Goal: Task Accomplishment & Management: Use online tool/utility

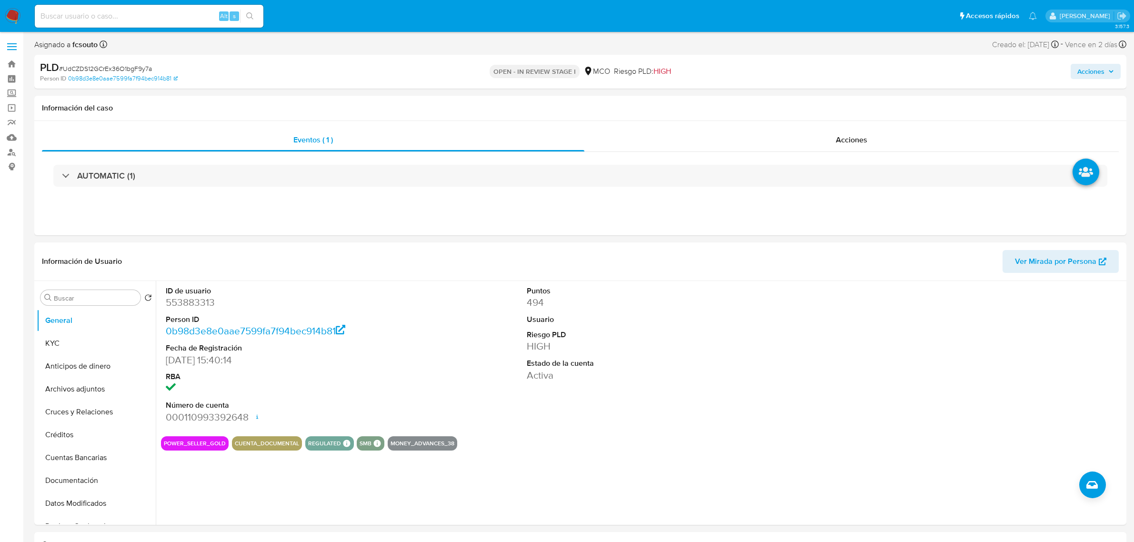
select select "10"
click at [194, 295] on dt "ID de usuario" at bounding box center [282, 291] width 232 height 10
click at [204, 303] on dd "553883313" at bounding box center [282, 302] width 232 height 13
click at [204, 302] on dd "553883313" at bounding box center [282, 302] width 232 height 13
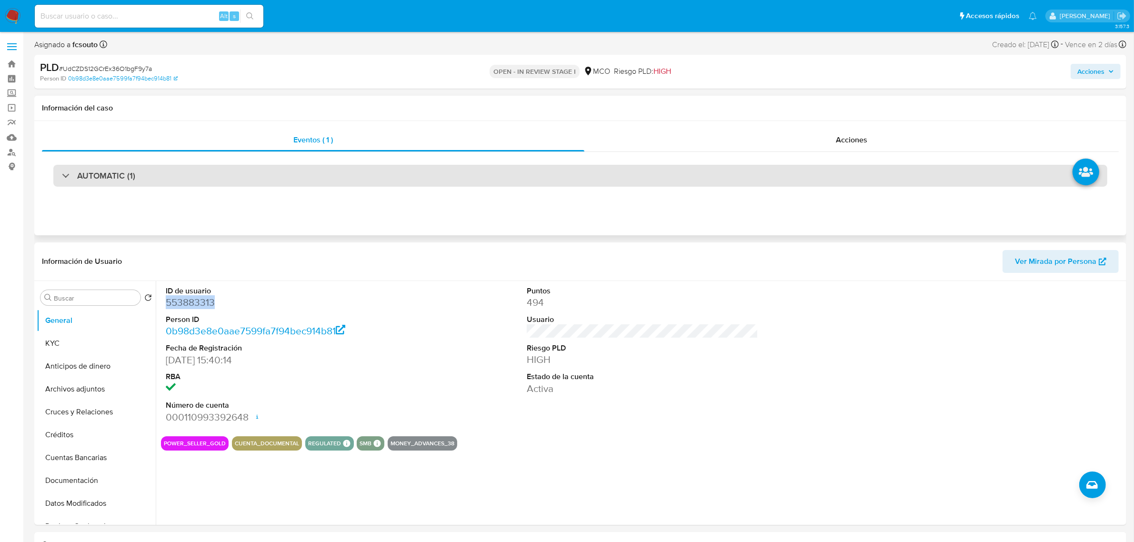
copy dd "553883313"
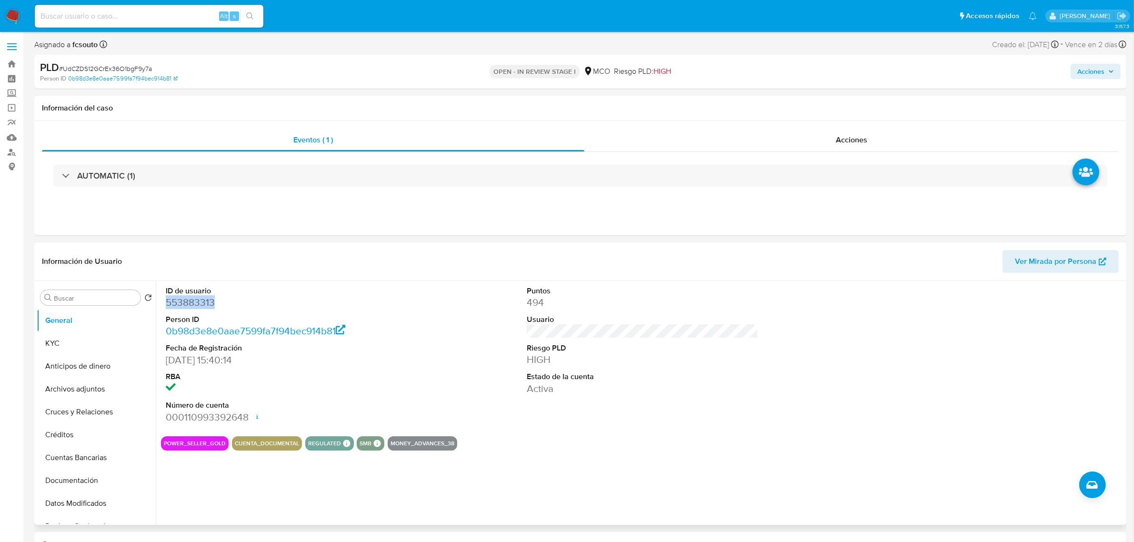
click at [200, 305] on dd "553883313" at bounding box center [282, 302] width 232 height 13
click at [84, 463] on button "Restricciones Nuevo Mundo" at bounding box center [96, 467] width 119 height 23
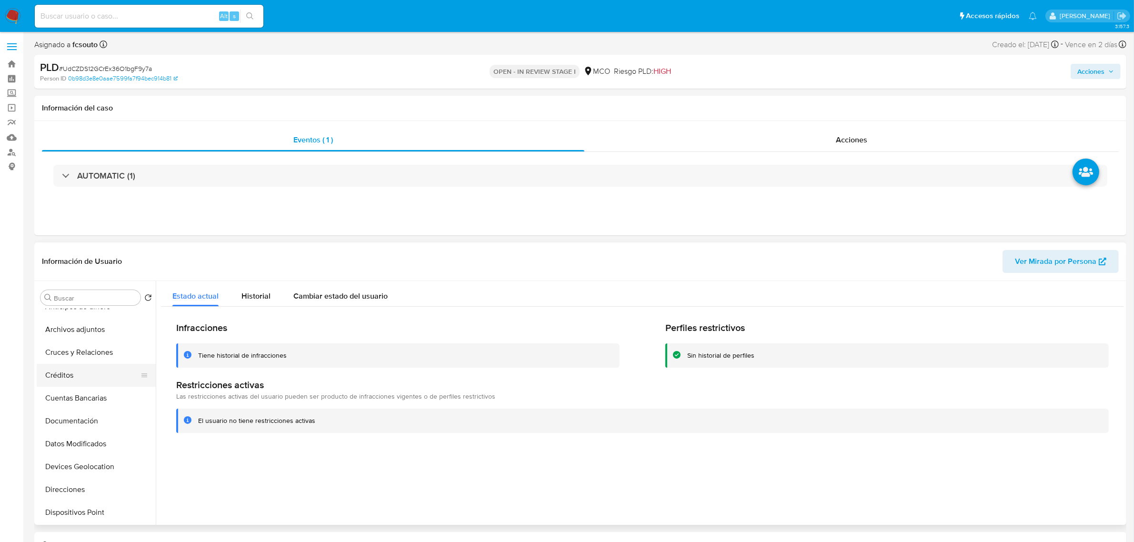
scroll to position [0, 0]
click at [73, 344] on button "KYC" at bounding box center [92, 343] width 111 height 23
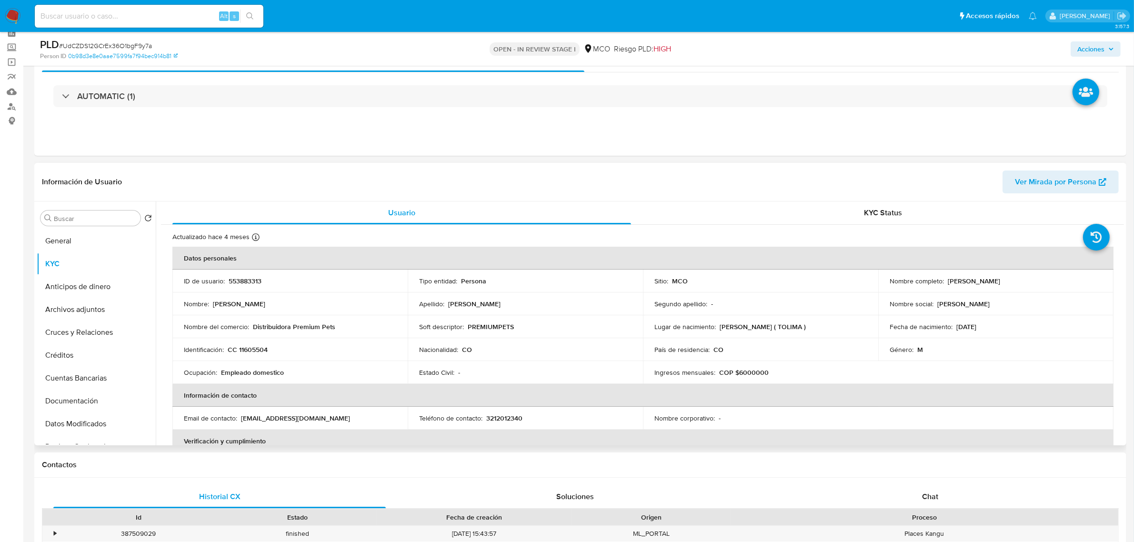
scroll to position [60, 0]
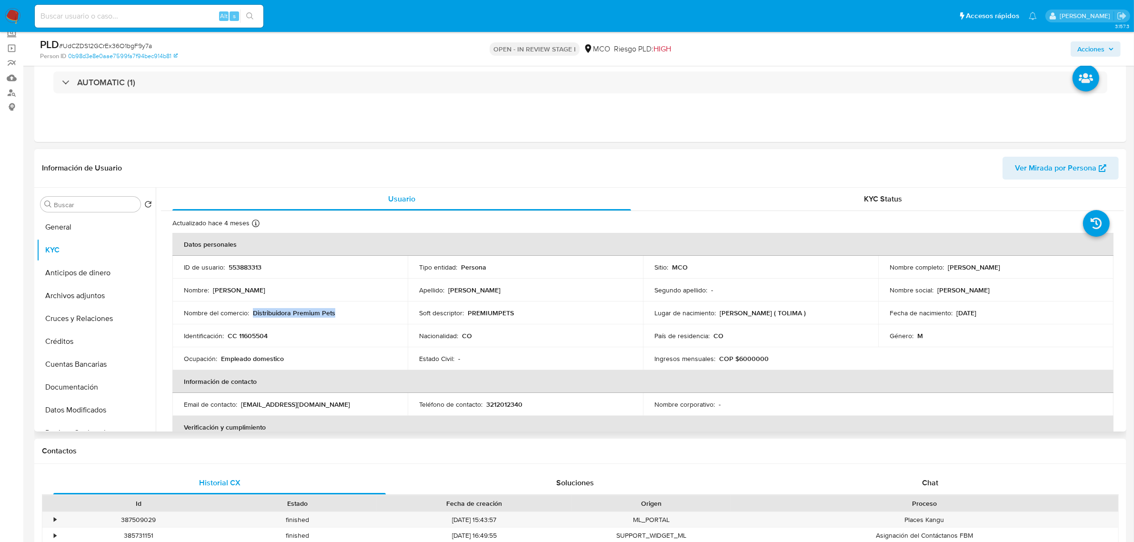
drag, startPoint x: 341, startPoint y: 311, endPoint x: 254, endPoint y: 315, distance: 87.3
click at [254, 315] on div "Nombre del comercio : Distribuidora Premium Pets" at bounding box center [290, 313] width 212 height 9
copy p "Distribuidora Premium Pets"
click at [93, 329] on button "Documentación" at bounding box center [92, 327] width 111 height 23
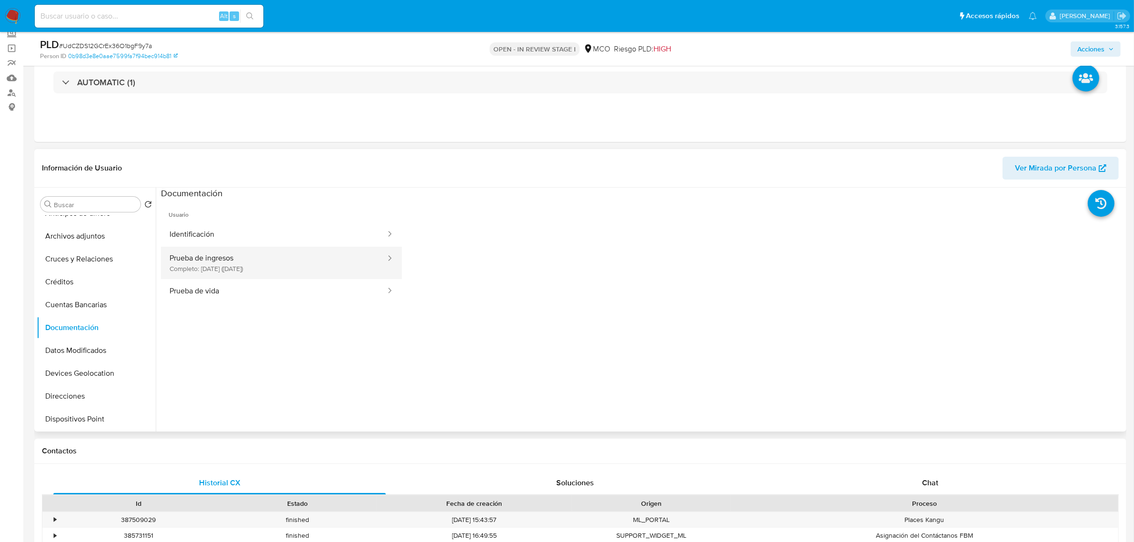
click at [254, 258] on button "Prueba de ingresos Completo: 03/10/2024 (hace un año)" at bounding box center [274, 263] width 226 height 32
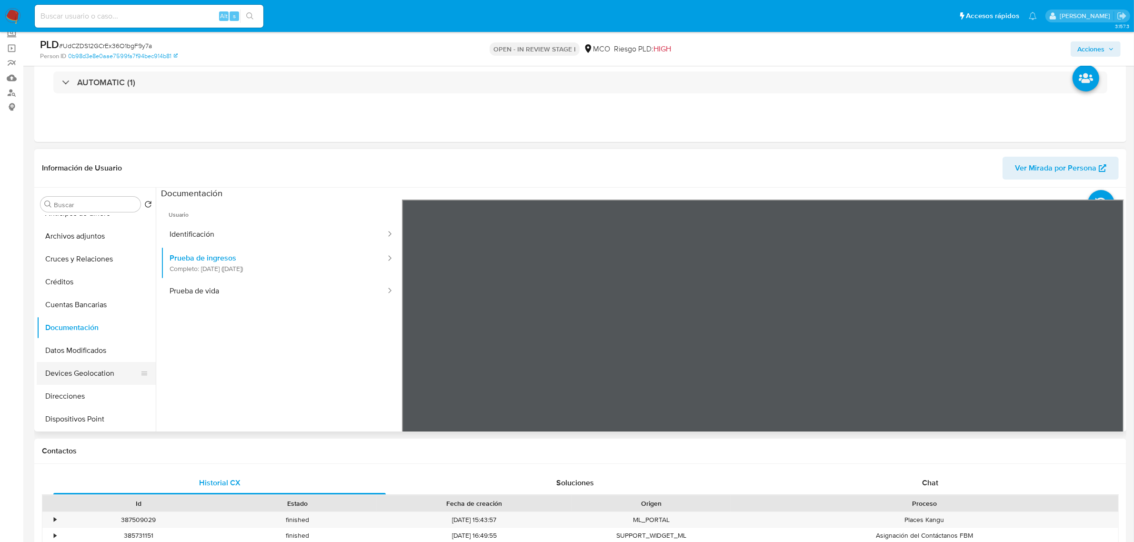
scroll to position [119, 0]
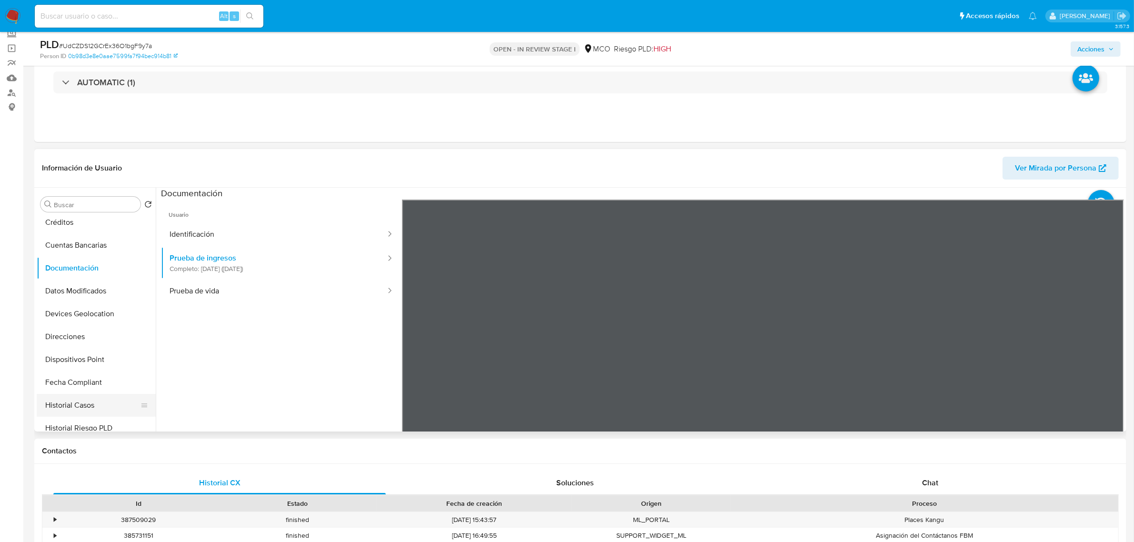
click at [81, 407] on button "Historial Casos" at bounding box center [92, 405] width 111 height 23
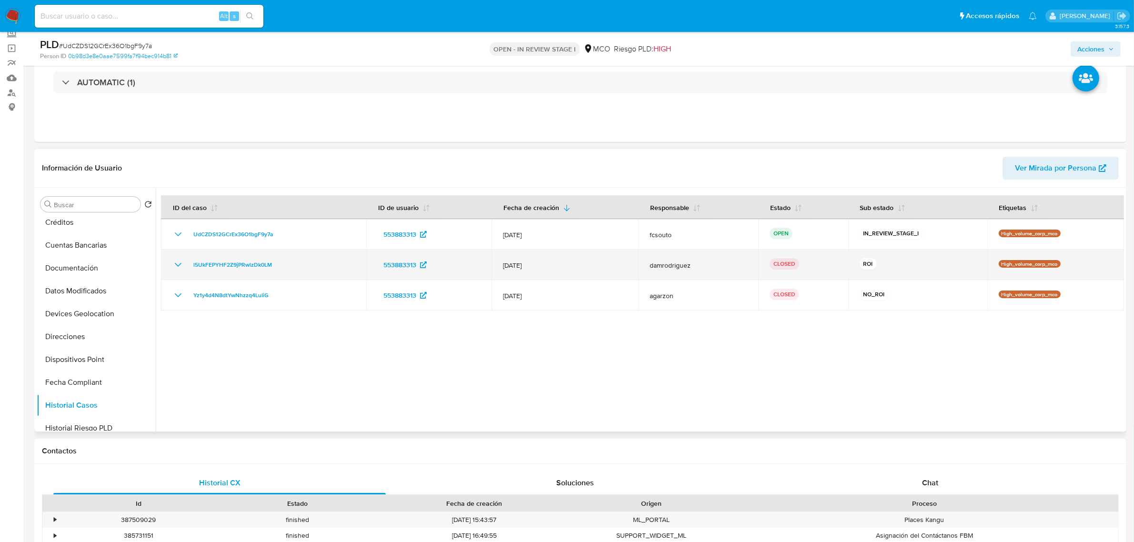
click at [177, 263] on icon "Mostrar/Ocultar" at bounding box center [177, 264] width 11 height 11
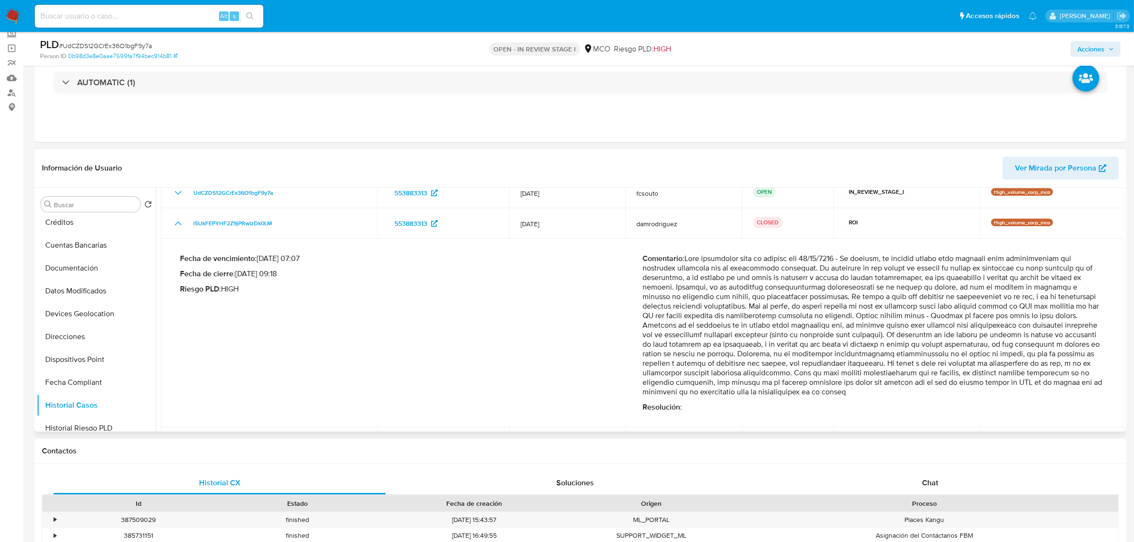
scroll to position [60, 0]
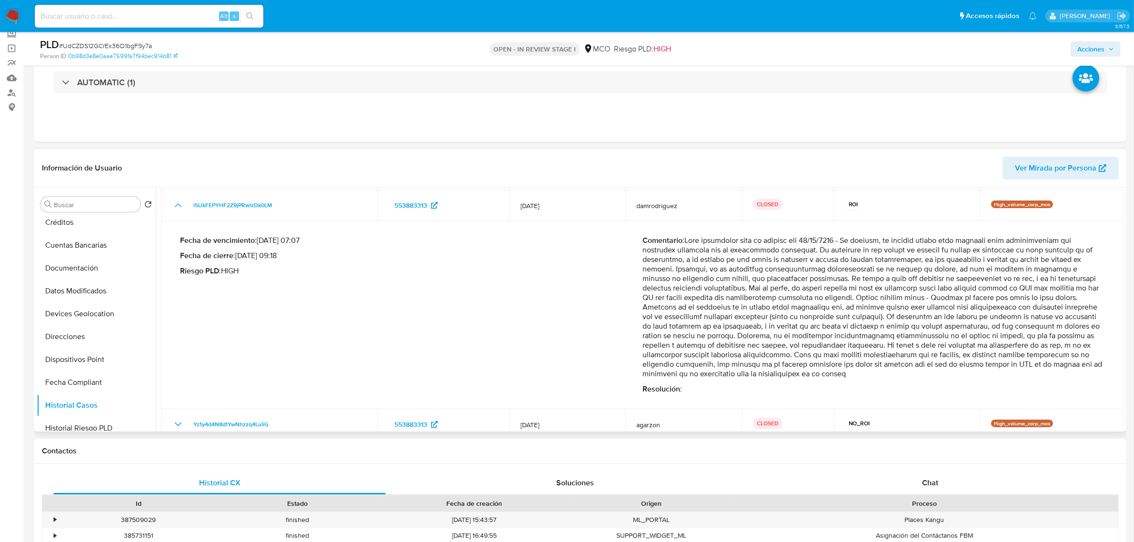
drag, startPoint x: 929, startPoint y: 300, endPoint x: 916, endPoint y: 317, distance: 21.7
click at [916, 317] on p "Comentario :" at bounding box center [874, 307] width 463 height 143
click at [915, 328] on p "Comentario :" at bounding box center [874, 307] width 463 height 143
drag, startPoint x: 870, startPoint y: 314, endPoint x: 947, endPoint y: 329, distance: 78.0
click at [947, 329] on p "Comentario :" at bounding box center [874, 307] width 463 height 143
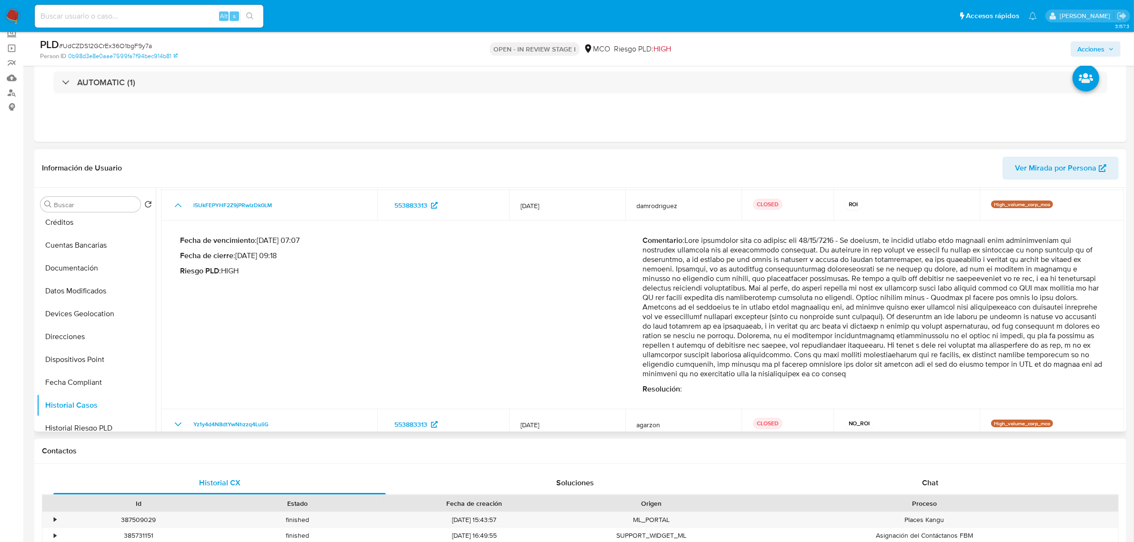
click at [904, 343] on p "Comentario :" at bounding box center [874, 307] width 463 height 143
drag, startPoint x: 854, startPoint y: 346, endPoint x: 853, endPoint y: 355, distance: 9.1
click at [853, 355] on p "Comentario :" at bounding box center [874, 307] width 463 height 143
click at [846, 365] on p "Comentario :" at bounding box center [874, 307] width 463 height 143
click at [941, 479] on div "Chat" at bounding box center [930, 483] width 333 height 23
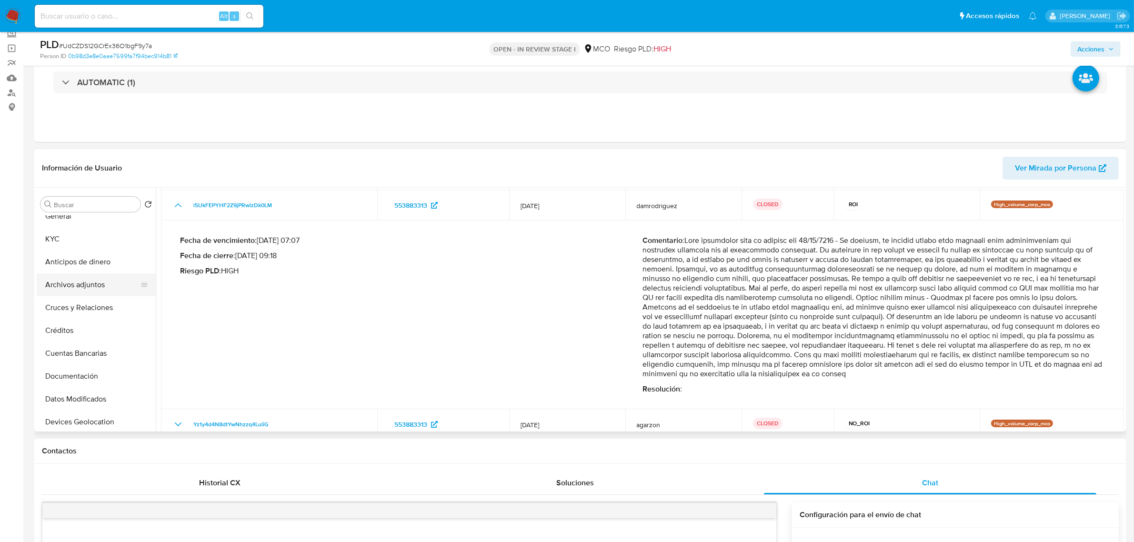
scroll to position [0, 0]
click at [60, 232] on button "General" at bounding box center [92, 227] width 111 height 23
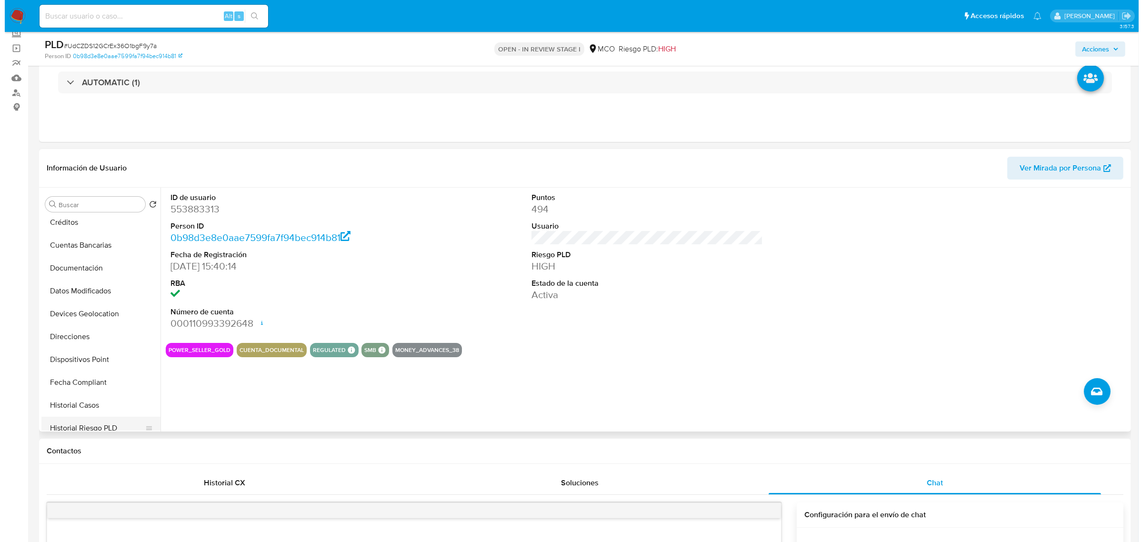
scroll to position [179, 0]
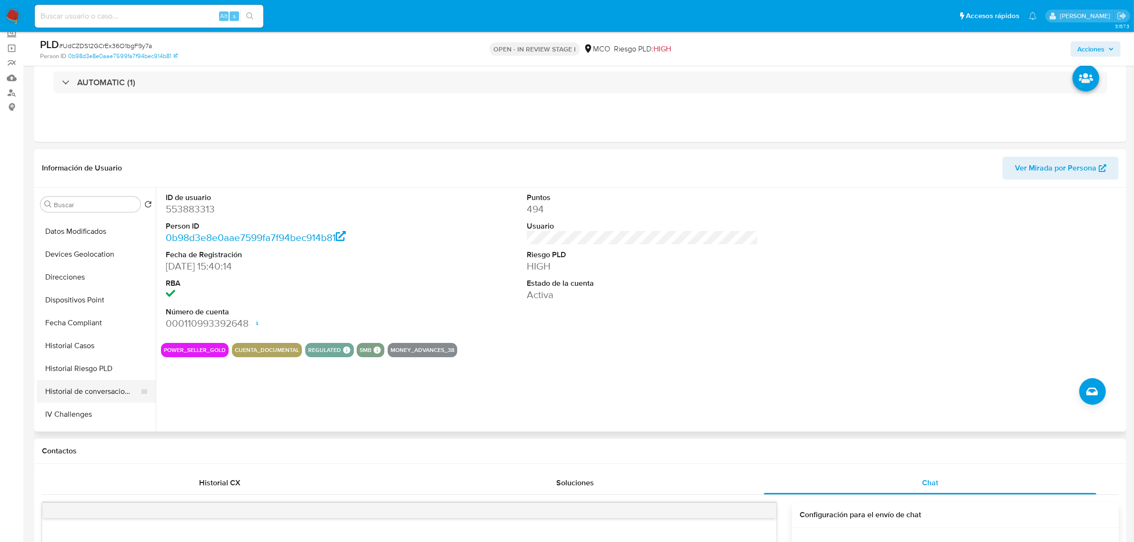
click at [93, 389] on button "Historial de conversaciones" at bounding box center [92, 391] width 111 height 23
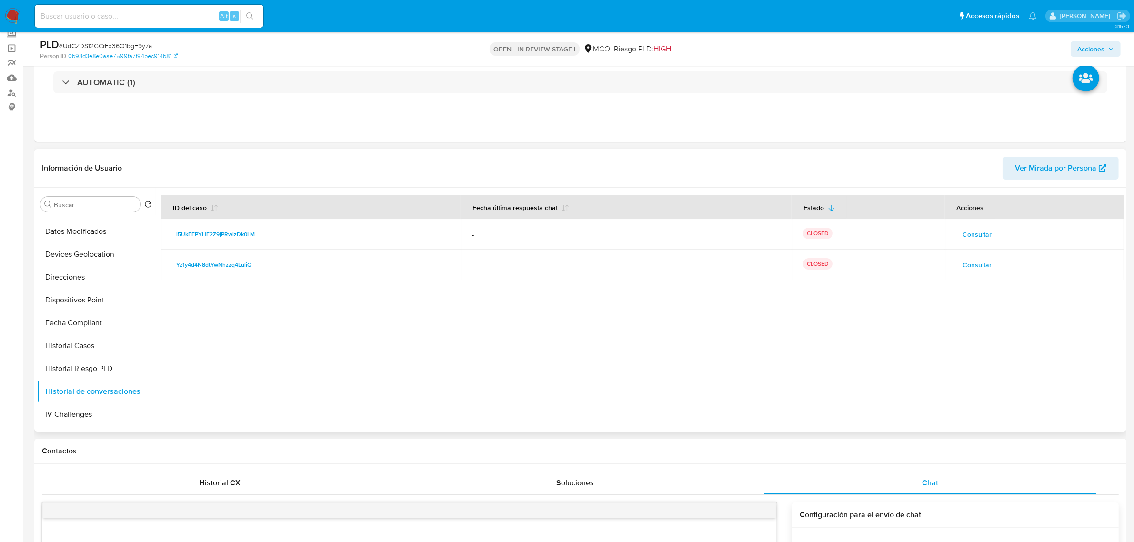
click at [975, 268] on span "Consultar" at bounding box center [977, 264] width 29 height 13
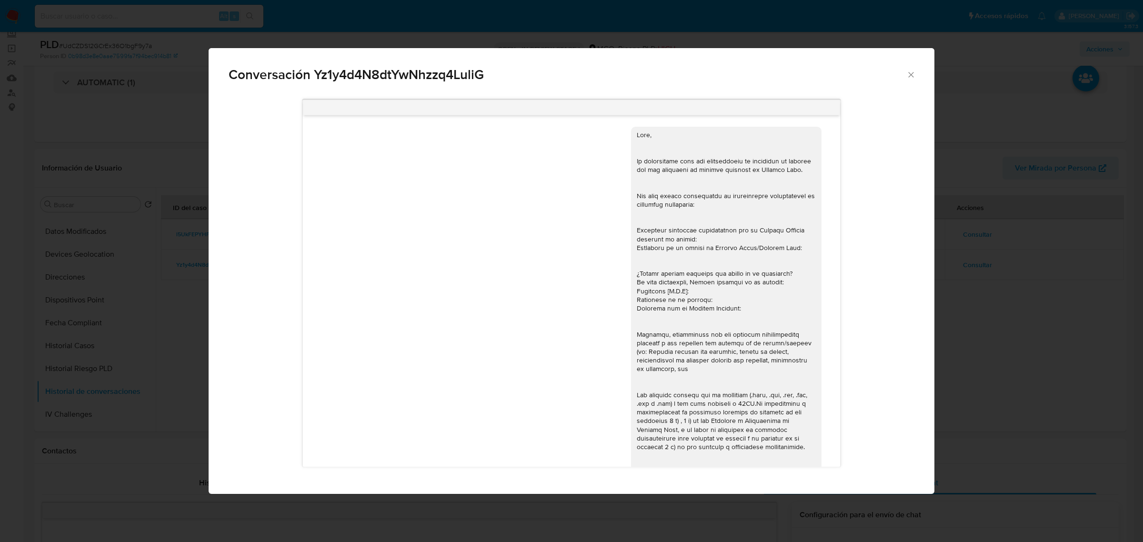
scroll to position [187, 0]
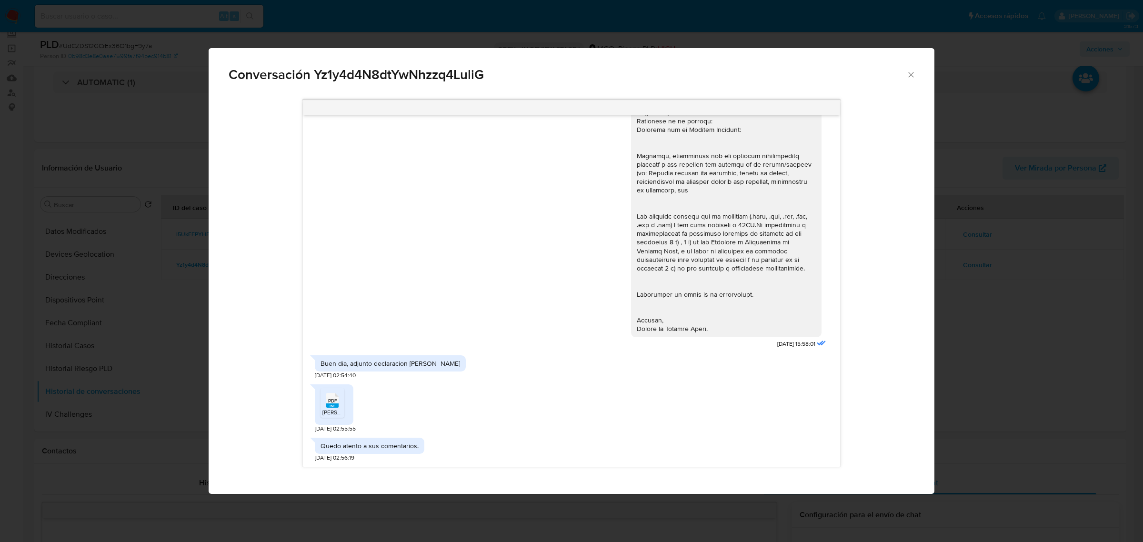
click at [1134, 272] on div "Conversación Yz1y4d4N8dtYwNhzzq4LuliG 15/01/2025 15:58:01 Buen dia, adjunto dec…" at bounding box center [571, 271] width 1143 height 542
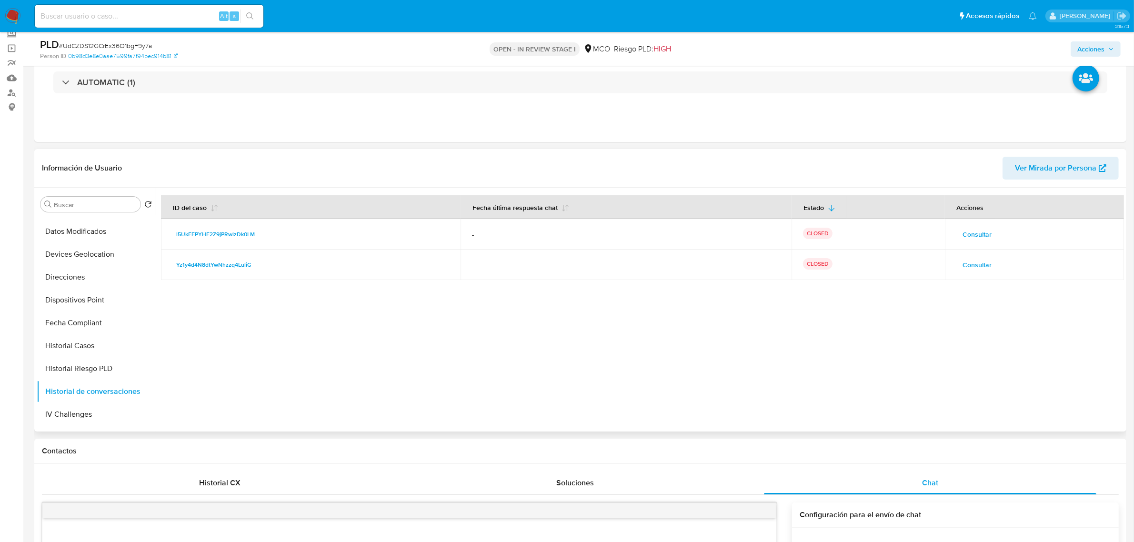
click at [963, 230] on span "Consultar" at bounding box center [977, 234] width 29 height 13
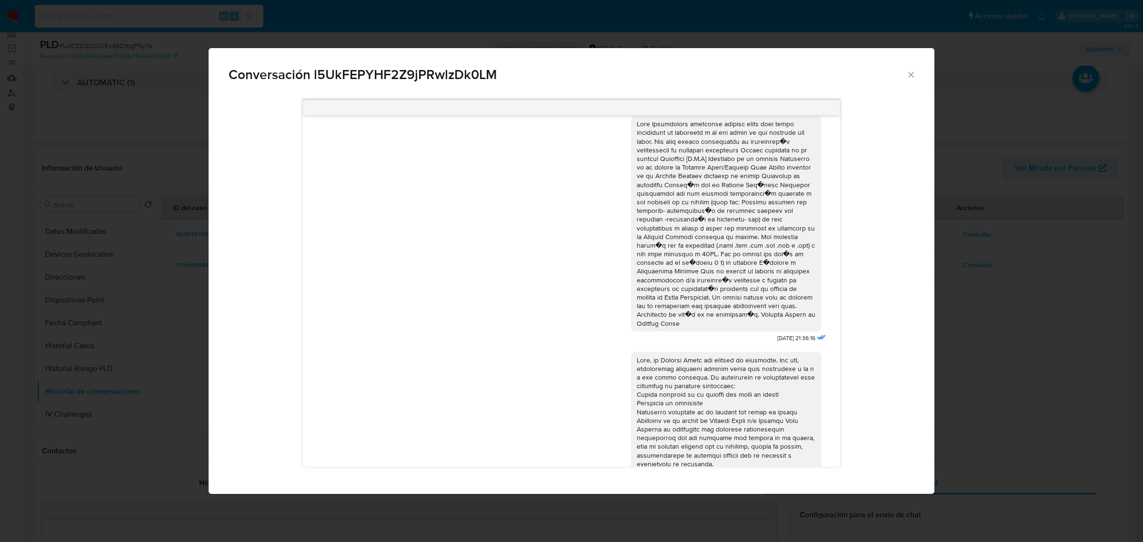
scroll to position [0, 0]
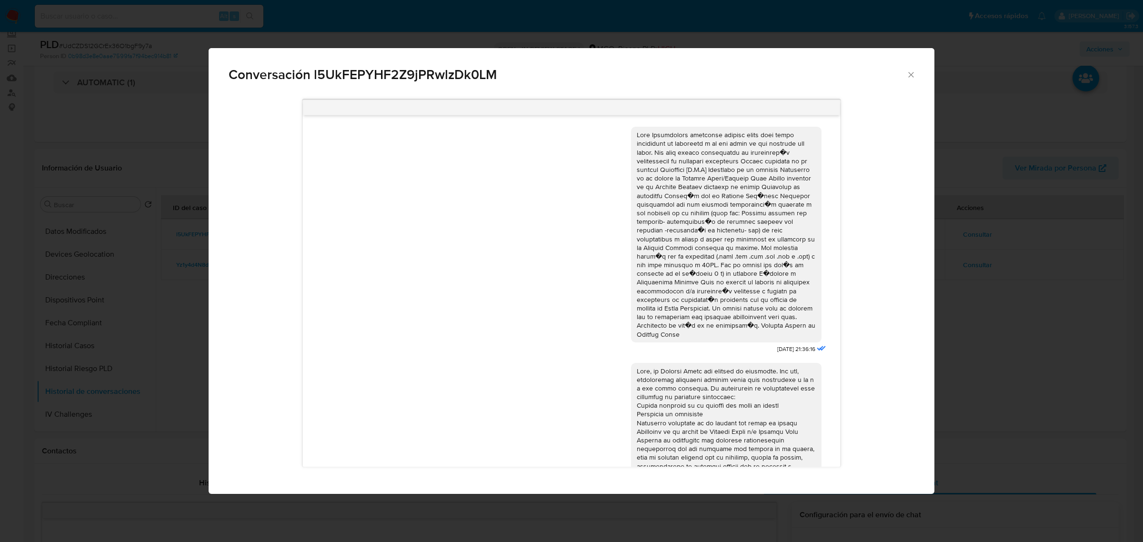
click at [1055, 353] on div "Conversación l5UkFEPYHF2Z9jPRwlzDk0LM 06/05/2025 21:36:16 20/05/2025 20:20:25" at bounding box center [571, 271] width 1143 height 542
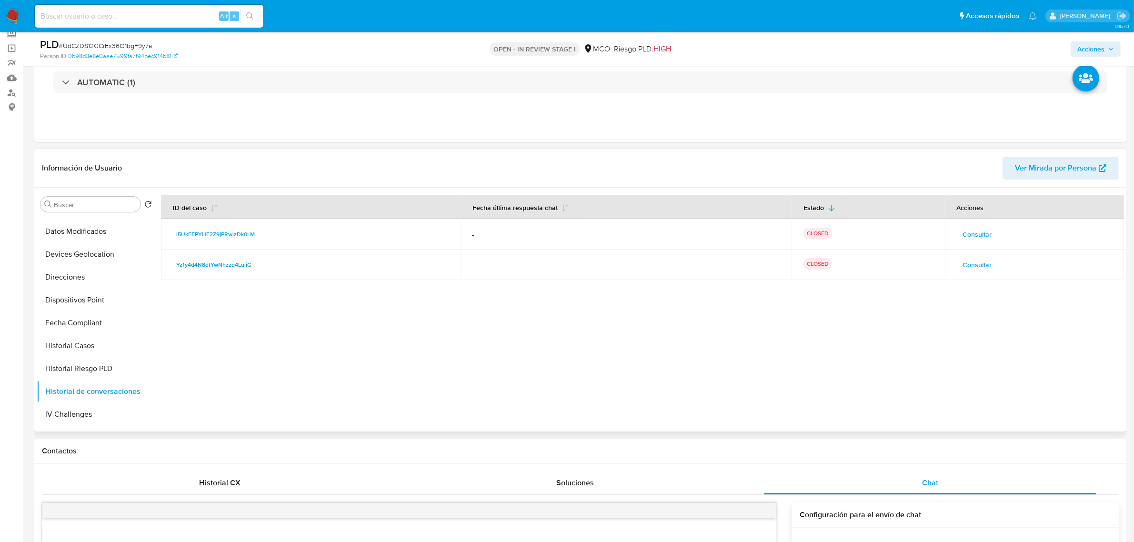
click at [970, 263] on span "Consultar" at bounding box center [977, 264] width 29 height 13
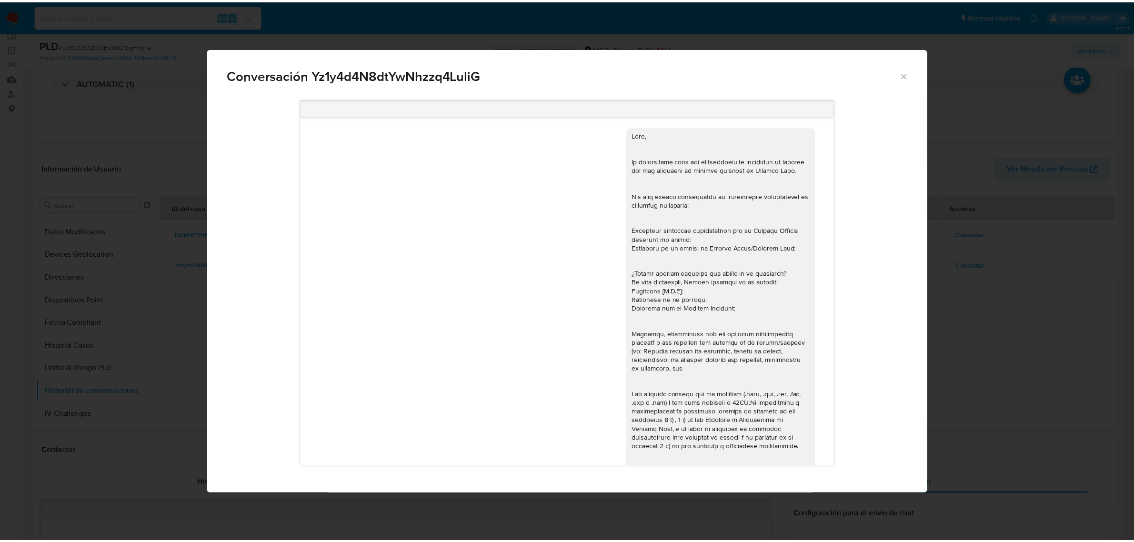
scroll to position [187, 0]
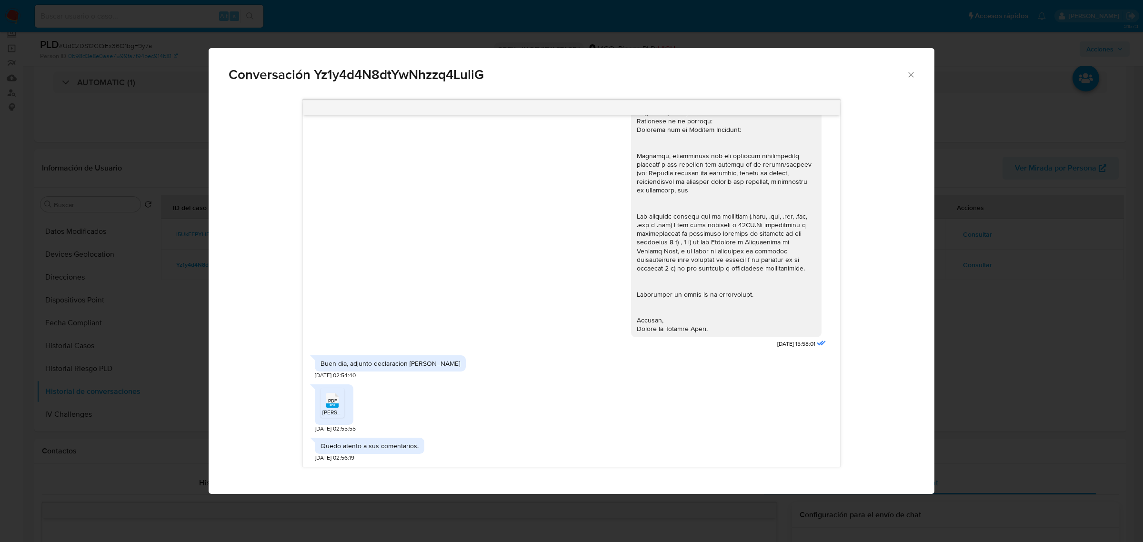
click at [335, 411] on span "RENTA DIEGO 2023.pdf" at bounding box center [357, 412] width 69 height 8
click at [134, 274] on div "Conversación Yz1y4d4N8dtYwNhzzq4LuliG 15/01/2025 15:58:01 Buen dia, adjunto dec…" at bounding box center [571, 271] width 1143 height 542
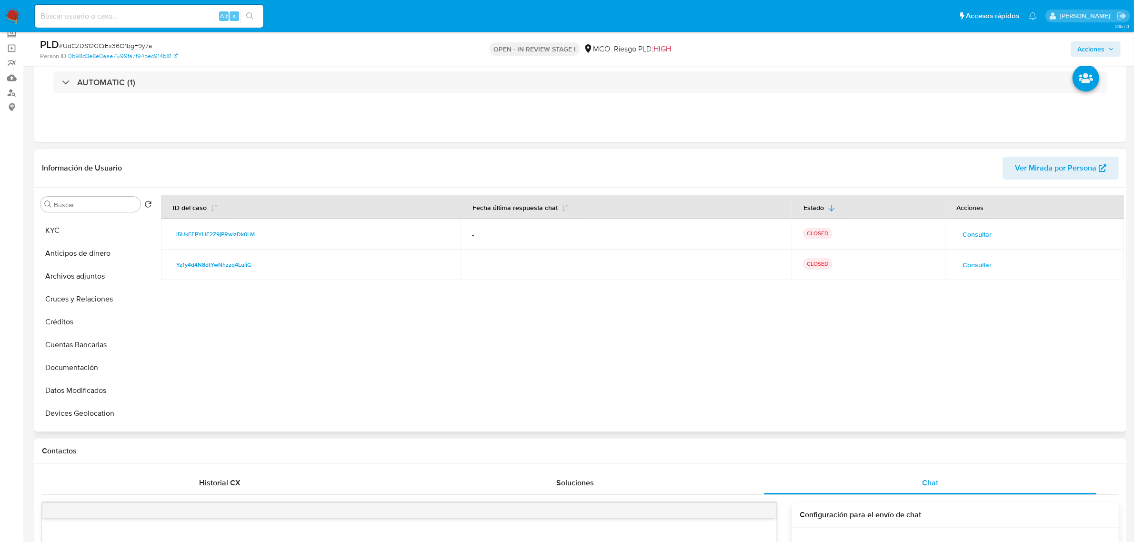
scroll to position [0, 0]
click at [99, 298] on button "Archivos adjuntos" at bounding box center [92, 295] width 111 height 23
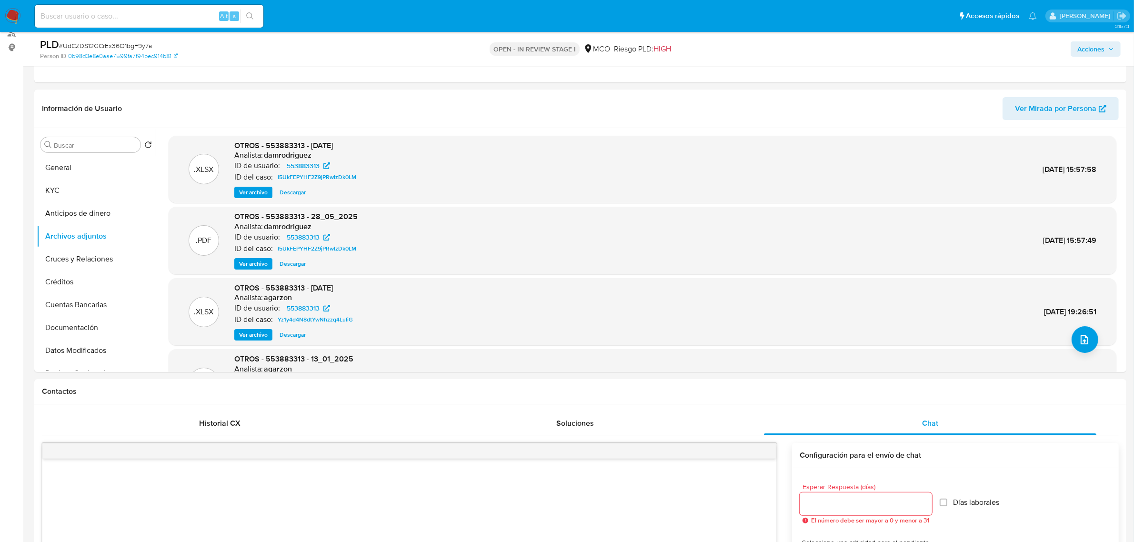
click at [1085, 46] on span "Acciones" at bounding box center [1091, 48] width 27 height 15
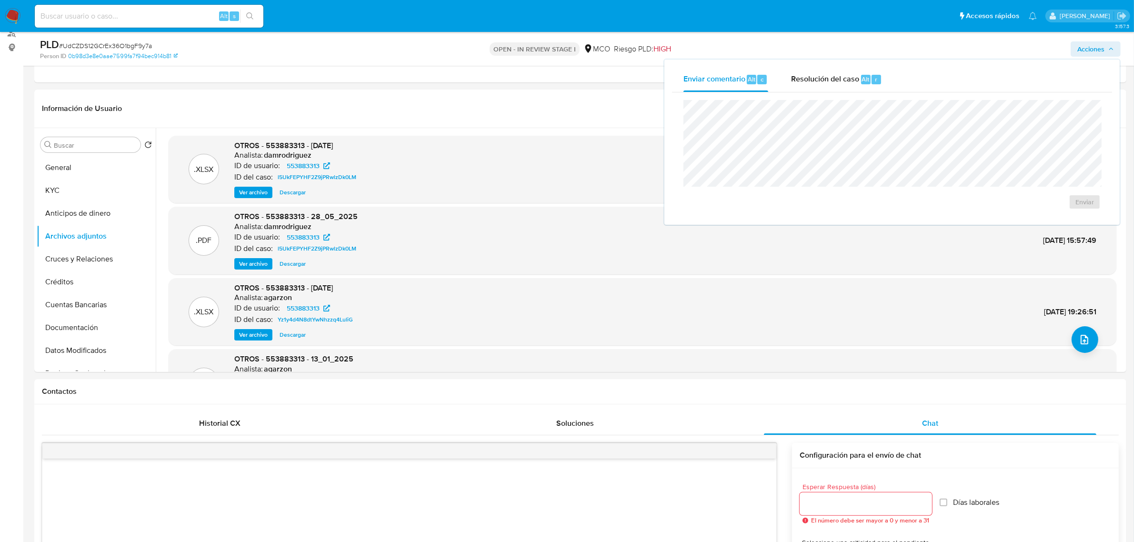
drag, startPoint x: 834, startPoint y: 82, endPoint x: 818, endPoint y: 98, distance: 22.6
click at [829, 88] on div "Resolución del caso Alt r" at bounding box center [836, 79] width 91 height 25
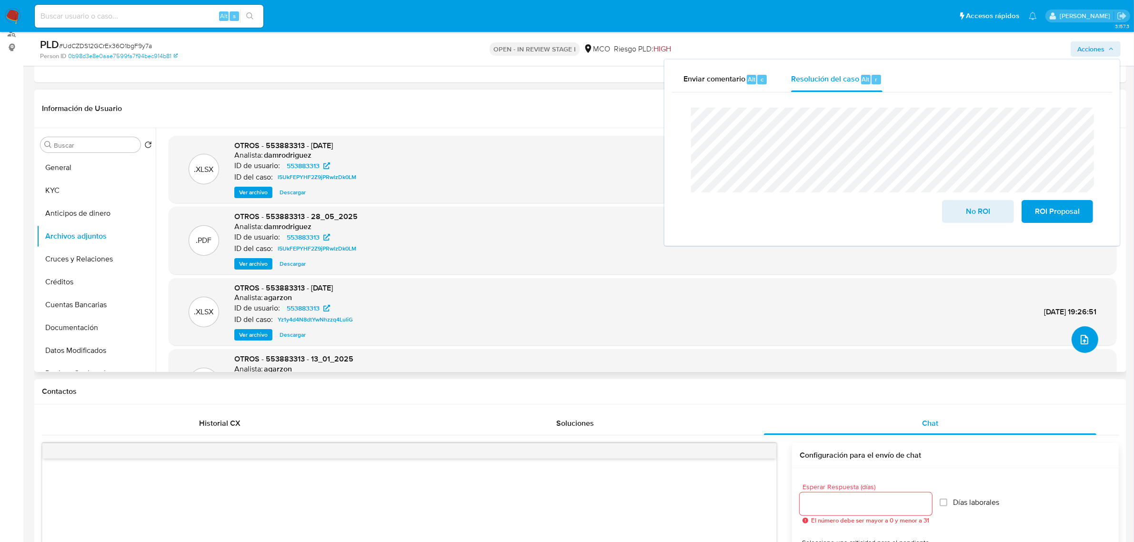
click at [1073, 343] on button "upload-file" at bounding box center [1085, 339] width 27 height 27
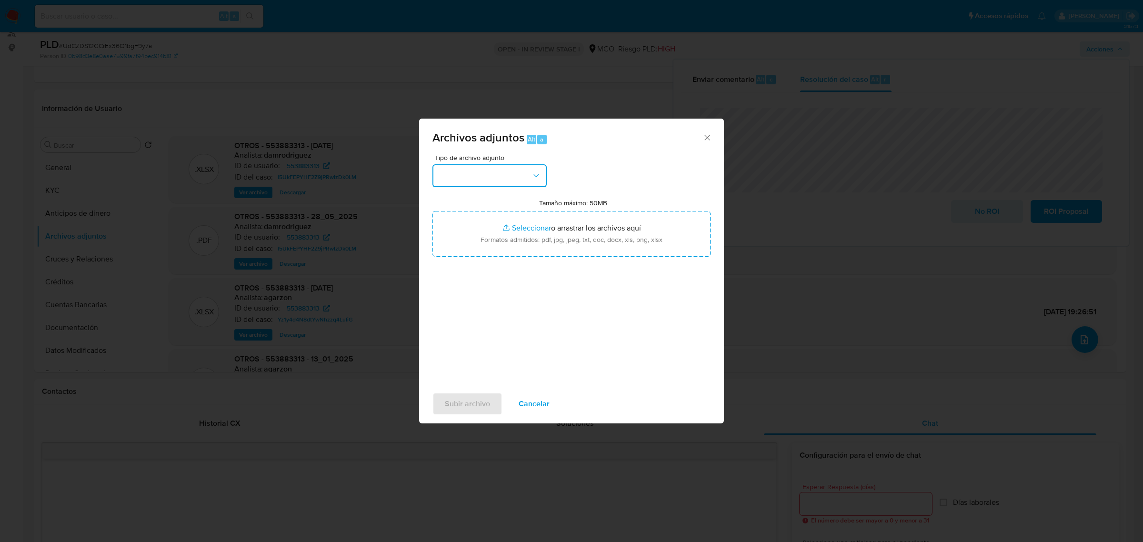
click at [517, 173] on button "button" at bounding box center [490, 175] width 114 height 23
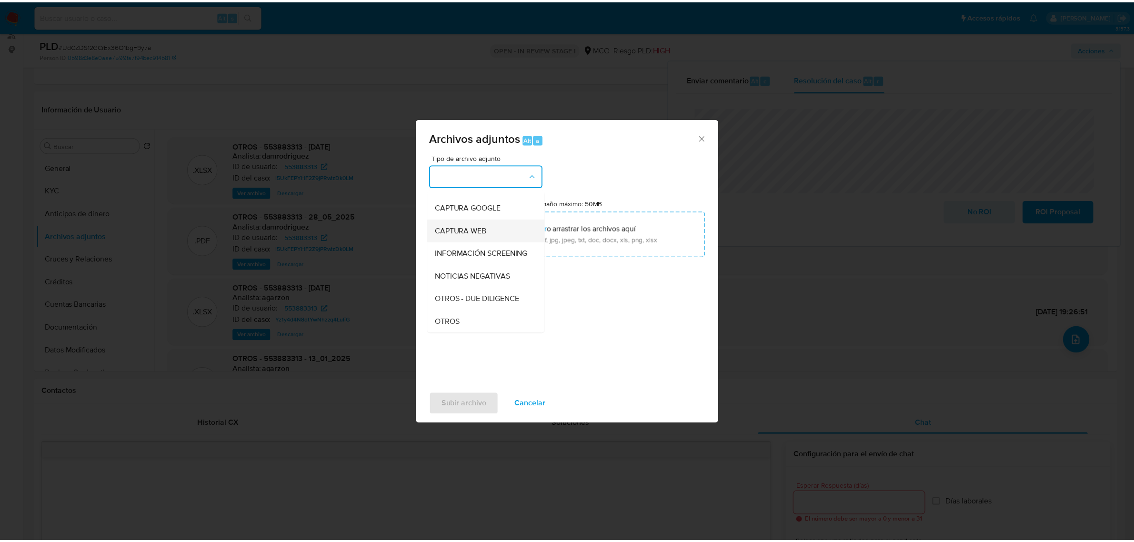
scroll to position [60, 0]
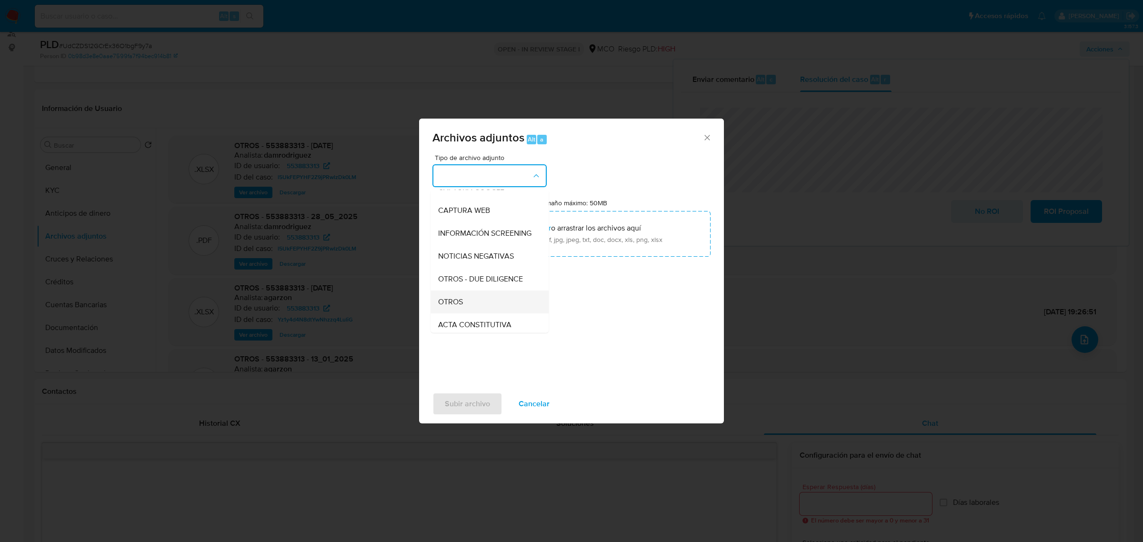
click at [480, 313] on div "OTROS" at bounding box center [486, 301] width 97 height 23
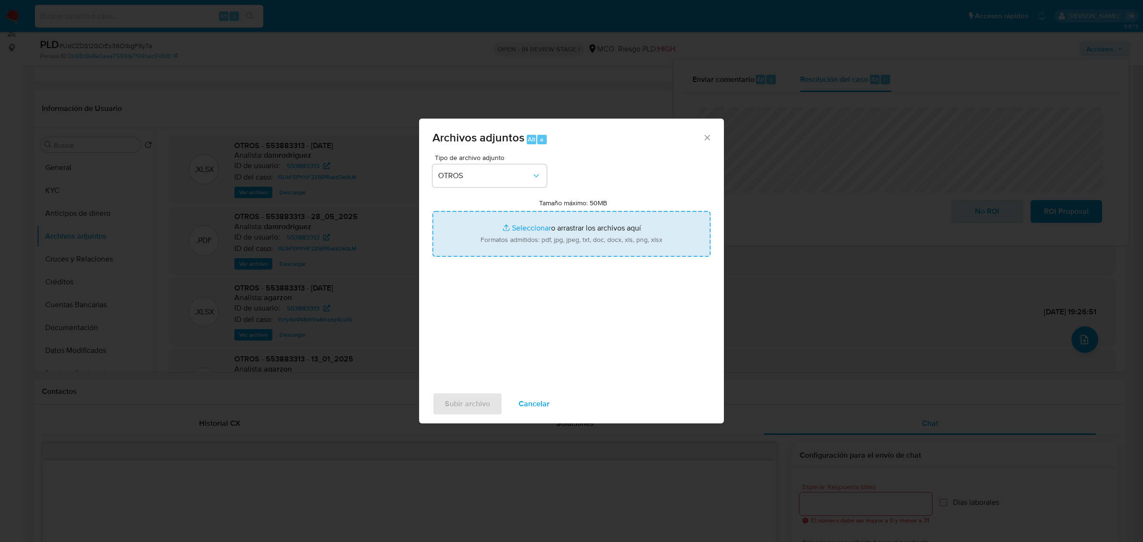
click at [581, 229] on input "Tamaño máximo: 50MB Seleccionar archivos" at bounding box center [572, 234] width 278 height 46
type input "C:\fakepath\553883313 - 8_9_2025.pdf"
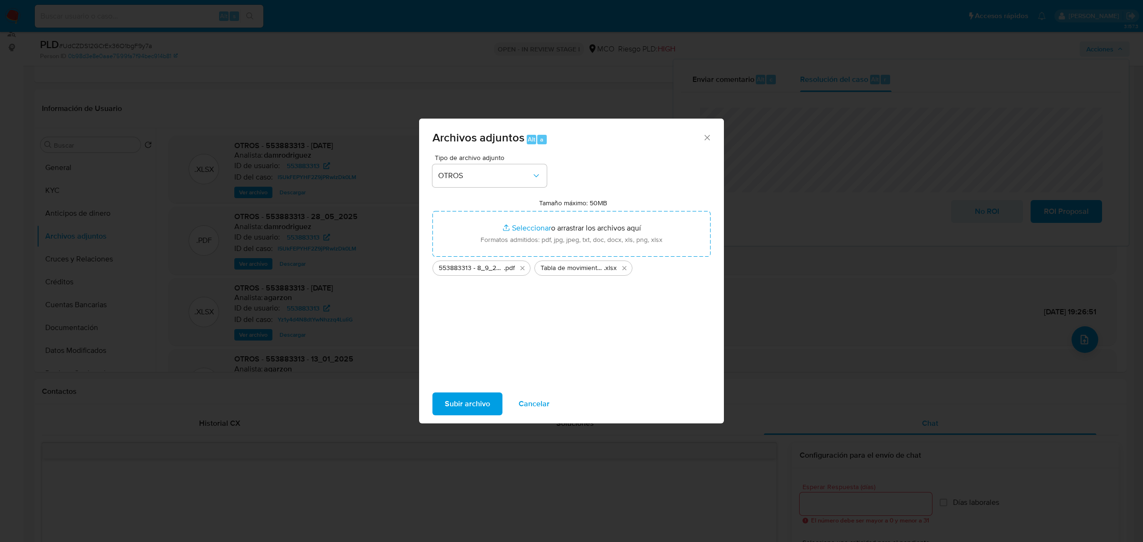
click at [484, 411] on span "Subir archivo" at bounding box center [467, 403] width 45 height 21
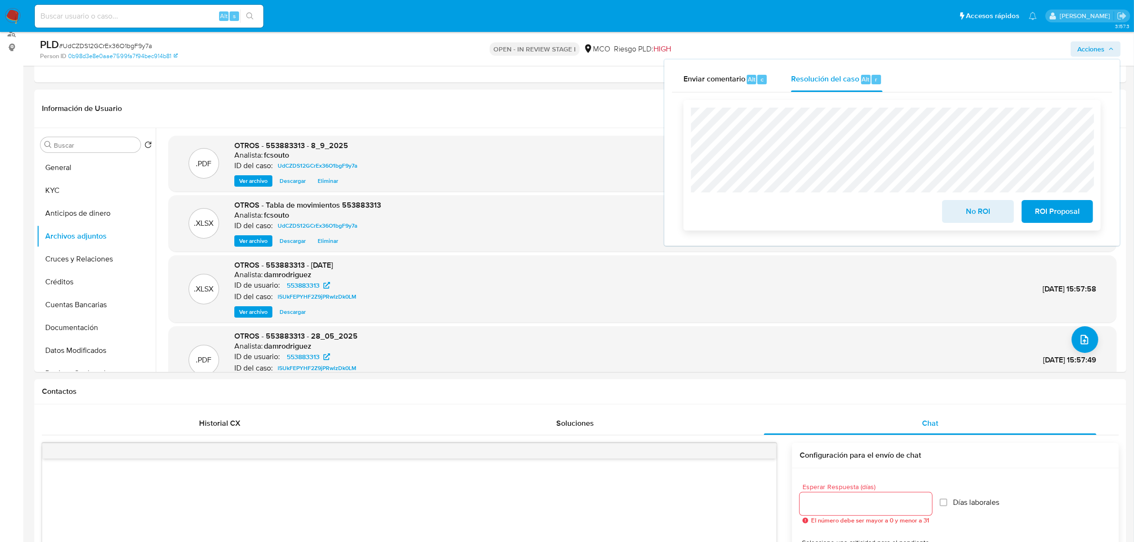
click at [1061, 208] on span "ROI Proposal" at bounding box center [1057, 211] width 47 height 21
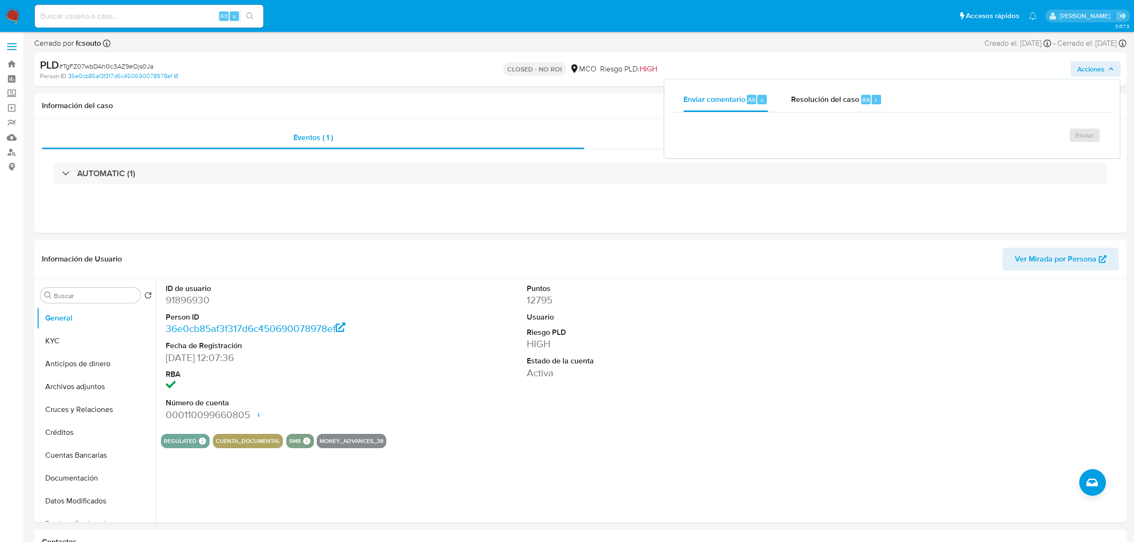
select select "10"
click at [843, 108] on div "Resolución del caso Alt r" at bounding box center [836, 99] width 91 height 25
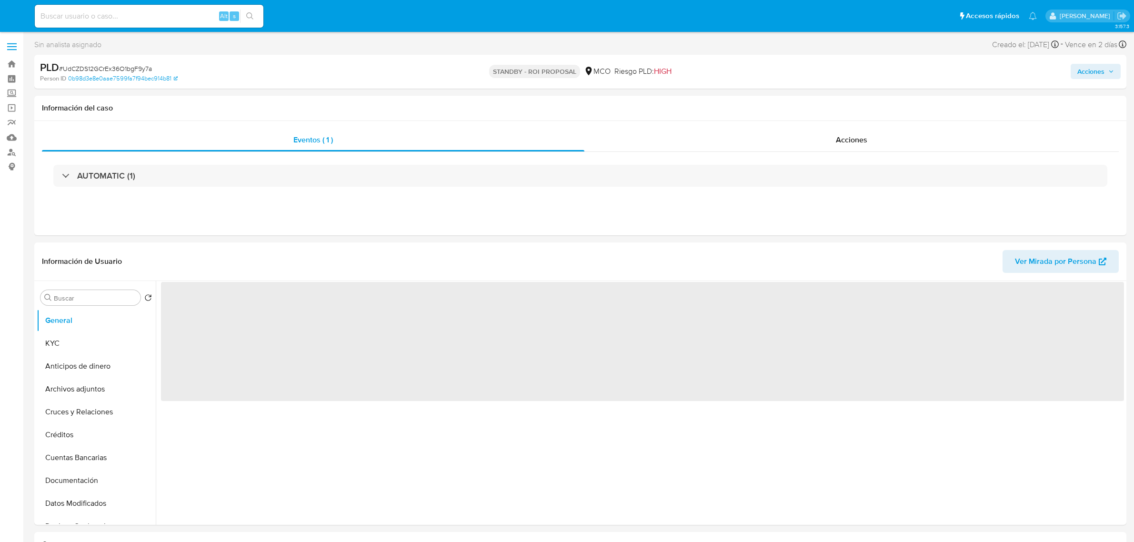
select select "10"
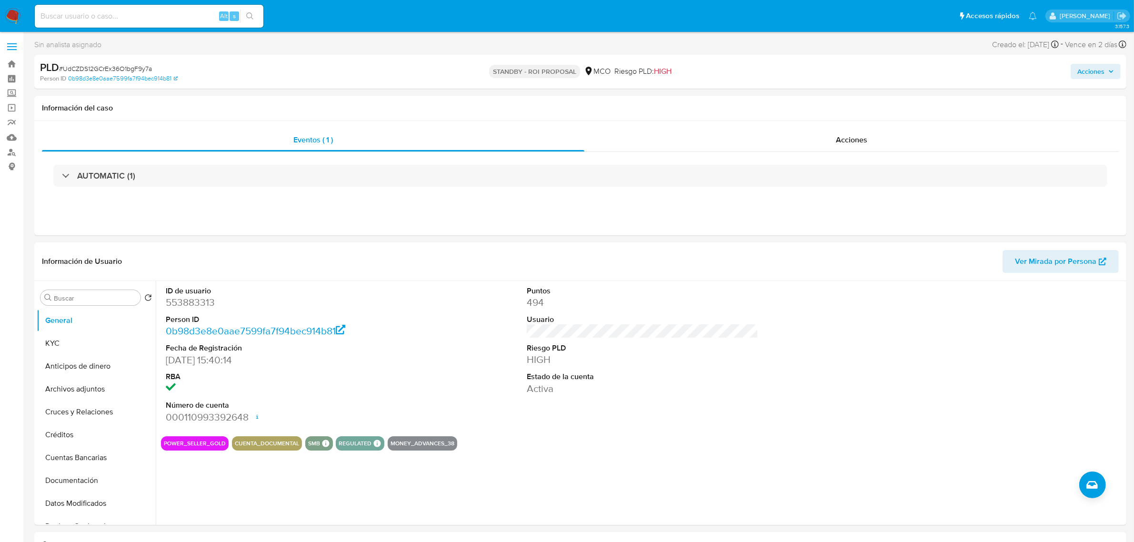
click at [1102, 70] on span "Acciones" at bounding box center [1091, 71] width 27 height 15
drag, startPoint x: 556, startPoint y: 124, endPoint x: 711, endPoint y: 144, distance: 155.6
click at [556, 125] on div "Eventos ( 1 ) Acciones AUTOMATIC (1)" at bounding box center [580, 178] width 1092 height 114
click at [875, 147] on div "Acciones" at bounding box center [852, 140] width 534 height 23
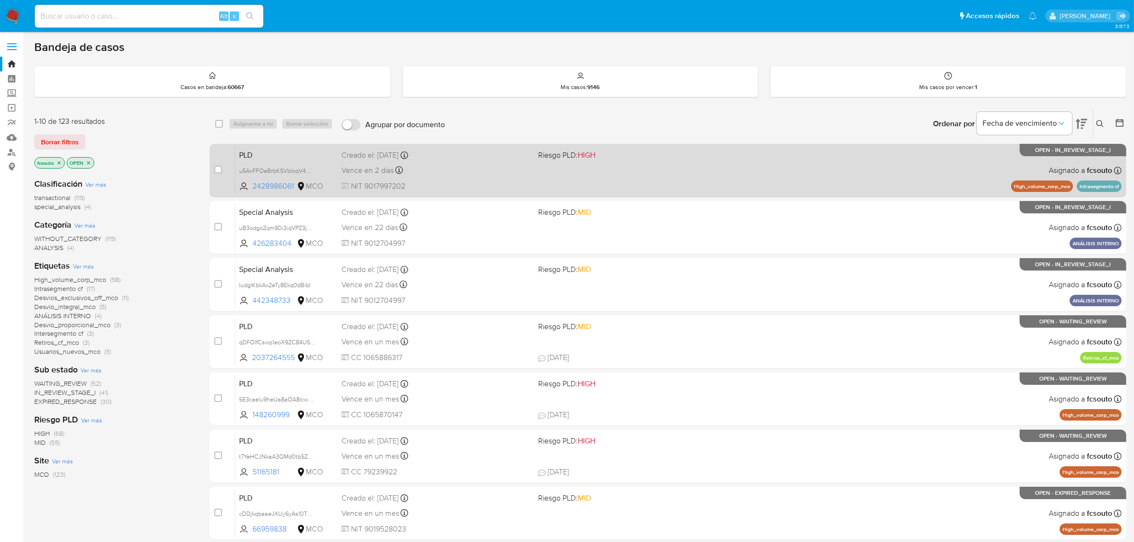
click at [527, 181] on span "NIT 9017997202" at bounding box center [437, 186] width 190 height 10
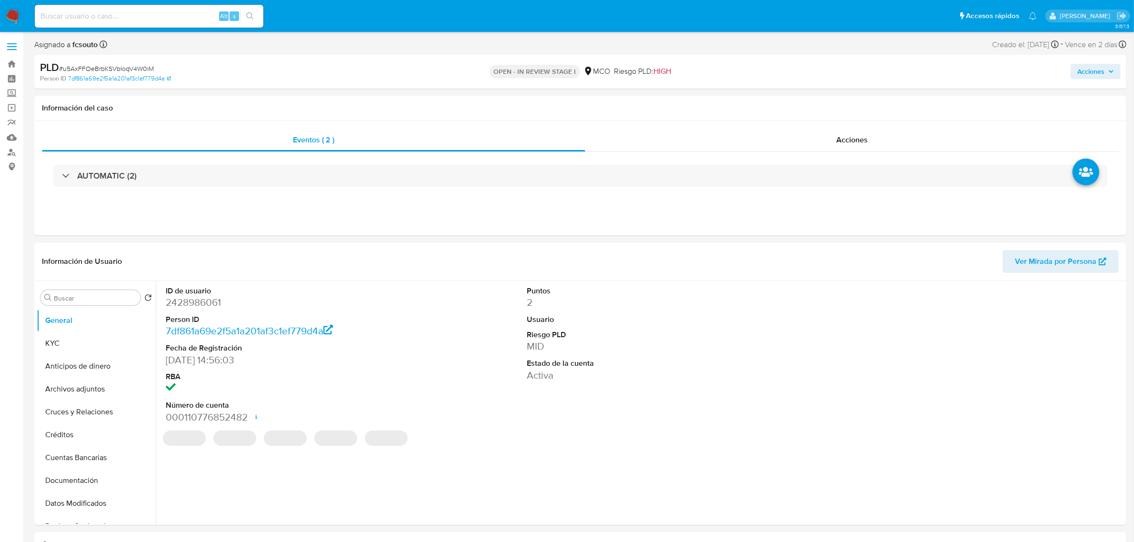
select select "10"
click at [213, 299] on dd "2428986061" at bounding box center [282, 302] width 232 height 13
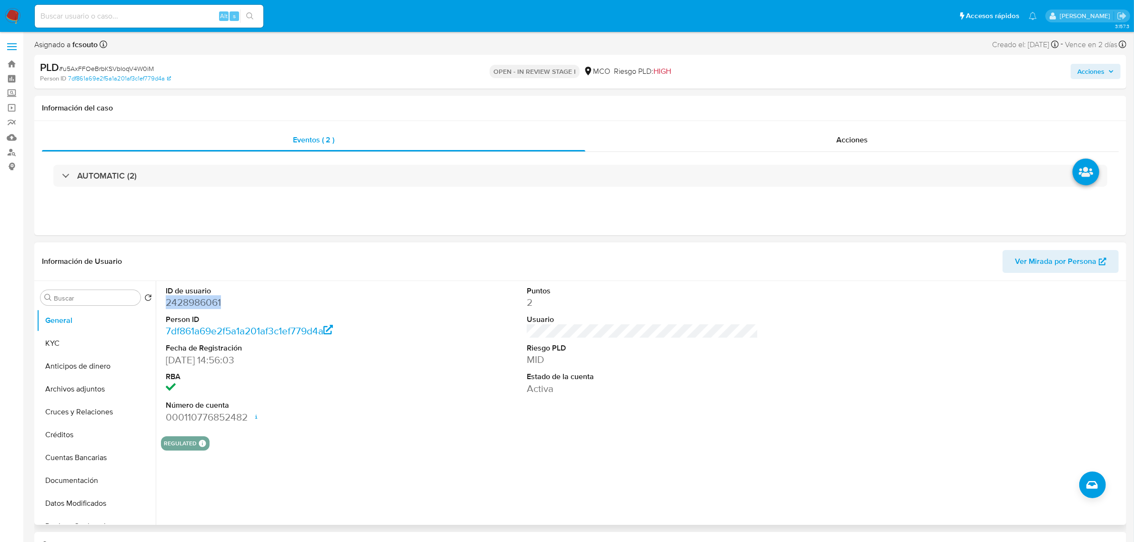
click at [213, 299] on dd "2428986061" at bounding box center [282, 302] width 232 height 13
copy dd "2428986061"
click at [205, 304] on dd "2428986061" at bounding box center [282, 302] width 232 height 13
click at [208, 302] on dd "2428986061" at bounding box center [282, 302] width 232 height 13
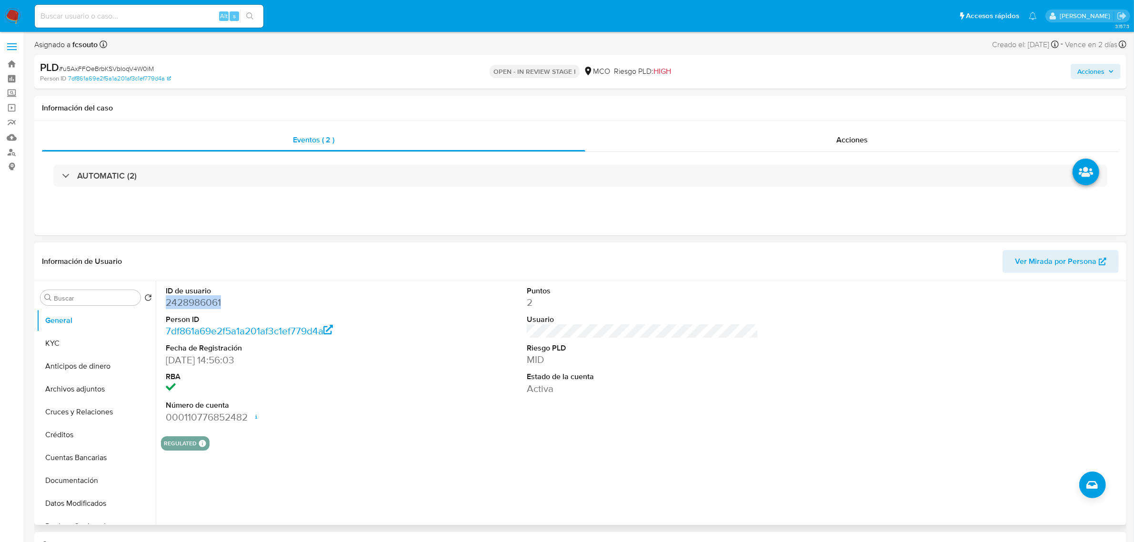
click at [208, 302] on dd "2428986061" at bounding box center [282, 302] width 232 height 13
click at [202, 300] on dd "2428986061" at bounding box center [282, 302] width 232 height 13
click at [202, 299] on dd "2428986061" at bounding box center [282, 302] width 232 height 13
click at [720, 436] on section "ID de usuario 2428986061 Person ID 7df861a69e2f5a1a201af3c1ef779d4a Fecha de Re…" at bounding box center [642, 366] width 963 height 170
